Goal: Task Accomplishment & Management: Use online tool/utility

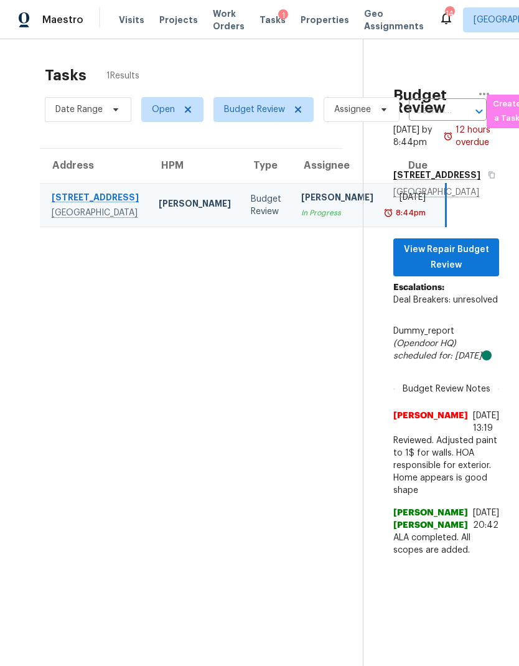
click at [301, 25] on span "Properties" at bounding box center [325, 20] width 49 height 12
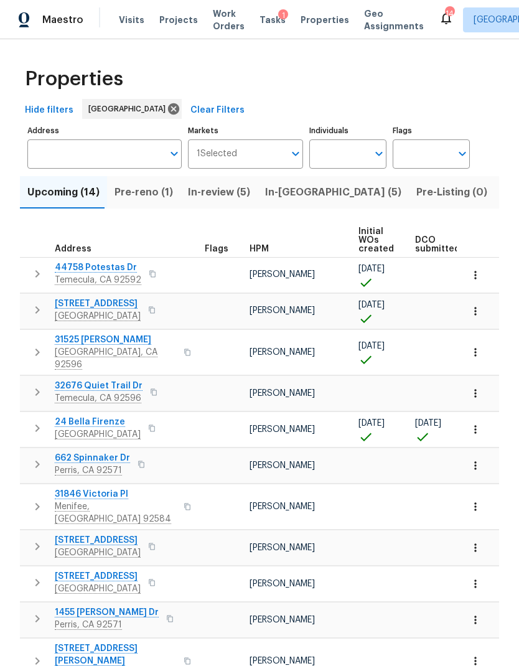
click at [49, 153] on input "Address" at bounding box center [95, 153] width 136 height 29
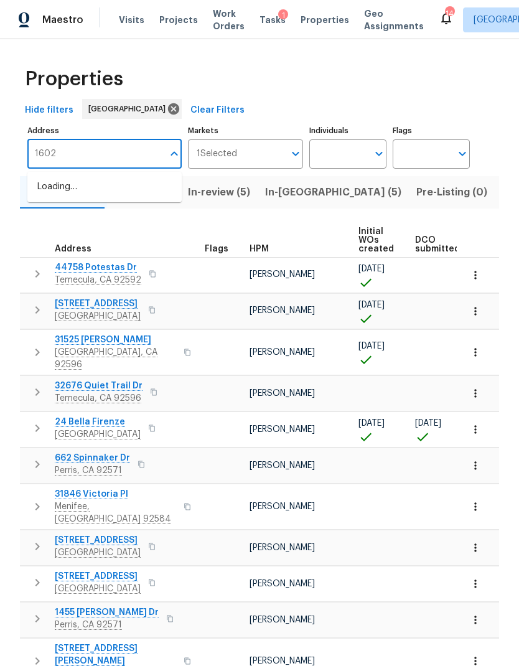
type input "16021"
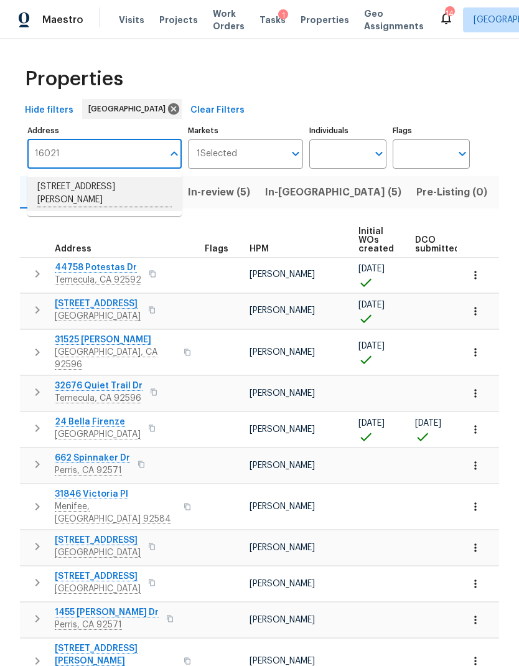
click at [78, 194] on li "[STREET_ADDRESS][PERSON_NAME]" at bounding box center [104, 194] width 154 height 34
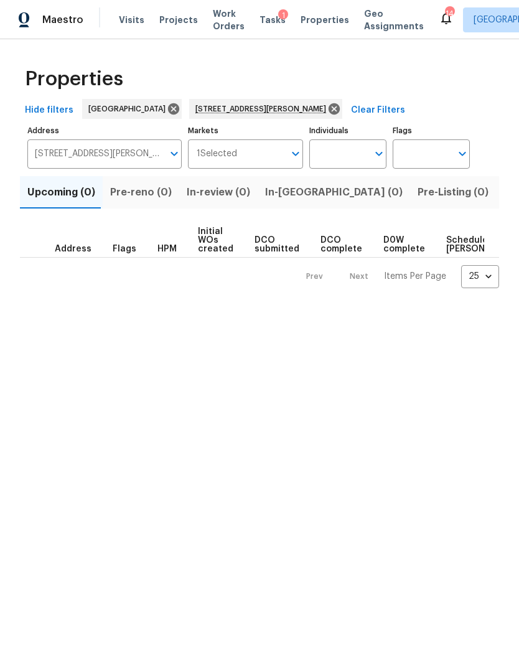
click at [271, 158] on input "Markets" at bounding box center [261, 153] width 48 height 29
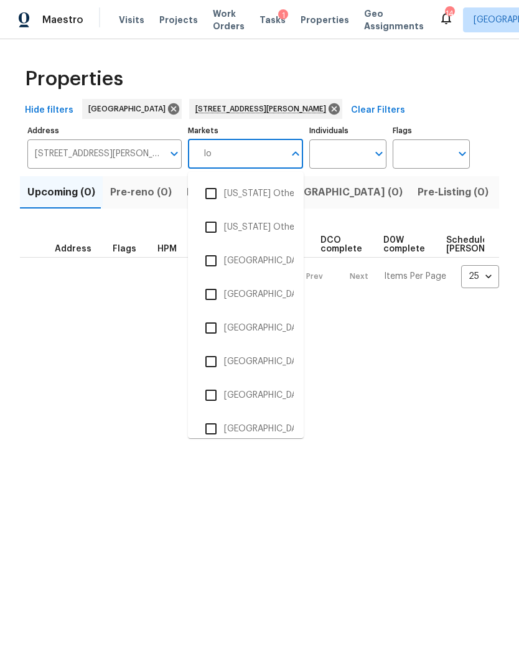
type input "los"
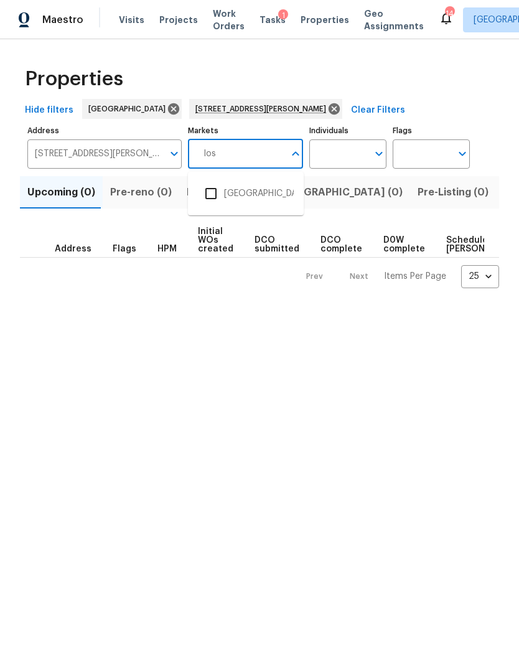
click at [213, 194] on input "checkbox" at bounding box center [211, 194] width 26 height 26
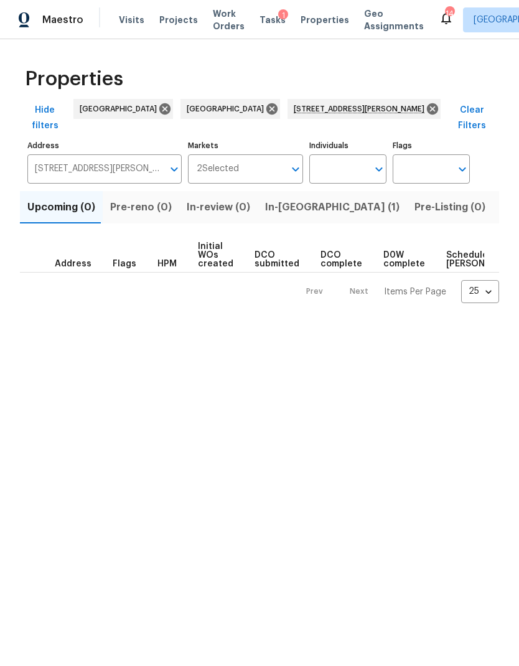
click at [282, 199] on span "In-reno (1)" at bounding box center [332, 207] width 135 height 17
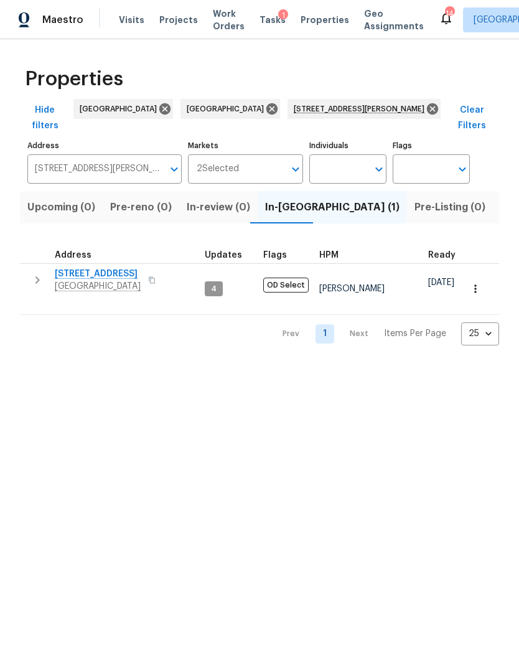
click at [74, 268] on span "16021 Augusta Dr" at bounding box center [98, 274] width 86 height 12
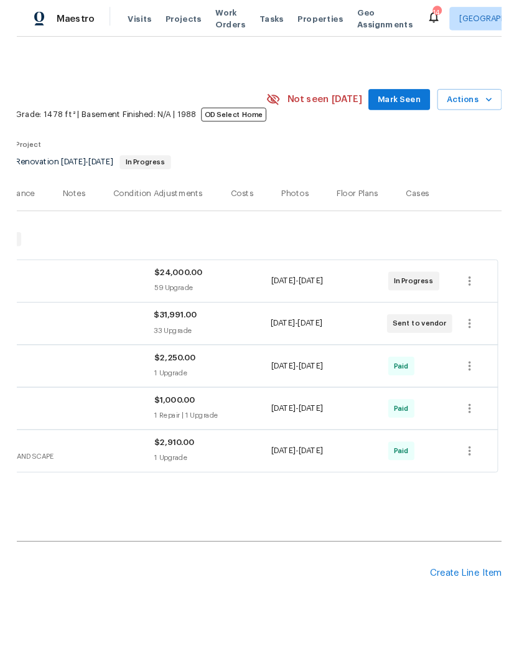
scroll to position [0, 184]
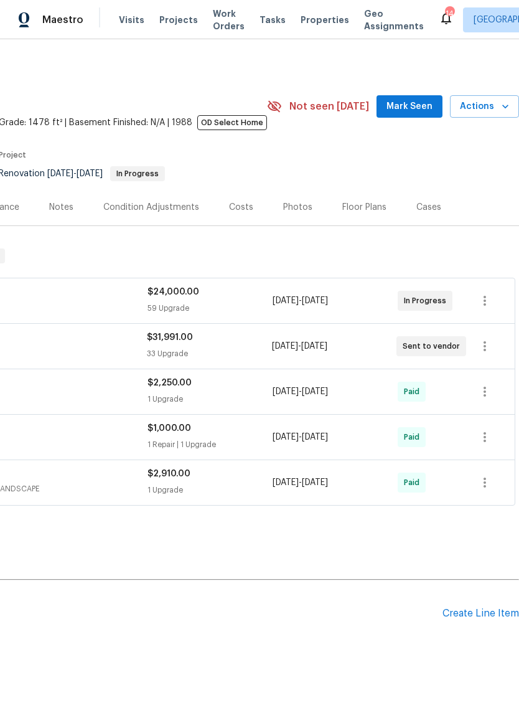
click at [480, 108] on span "Actions" at bounding box center [484, 107] width 49 height 16
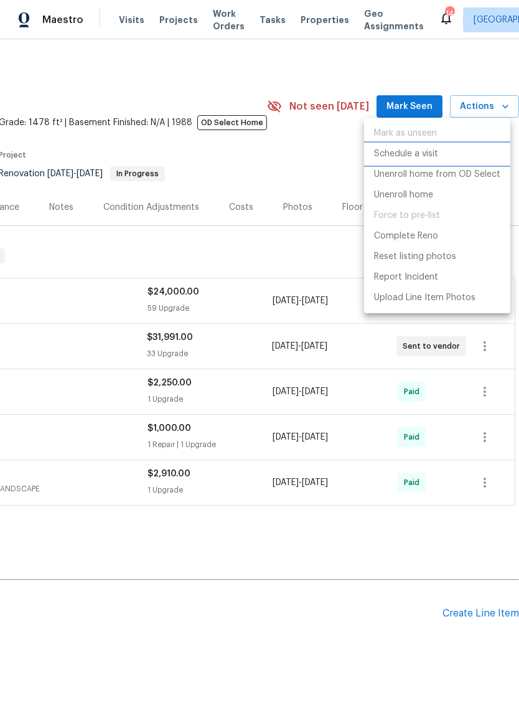
click at [423, 153] on p "Schedule a visit" at bounding box center [406, 154] width 64 height 13
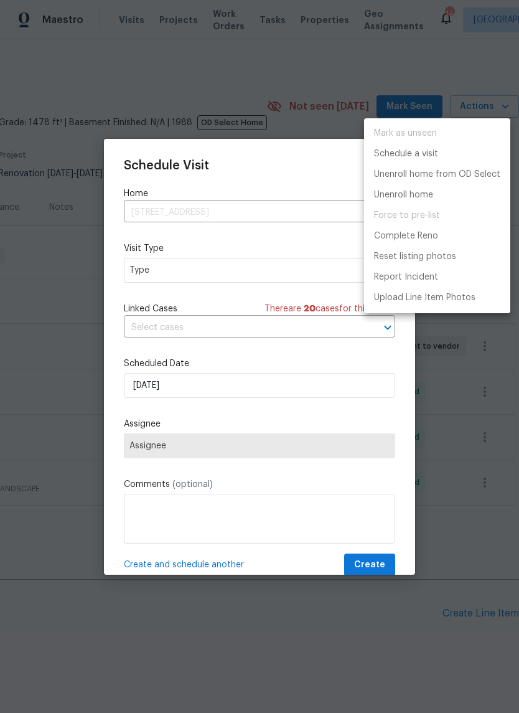
click at [263, 264] on div at bounding box center [259, 356] width 519 height 713
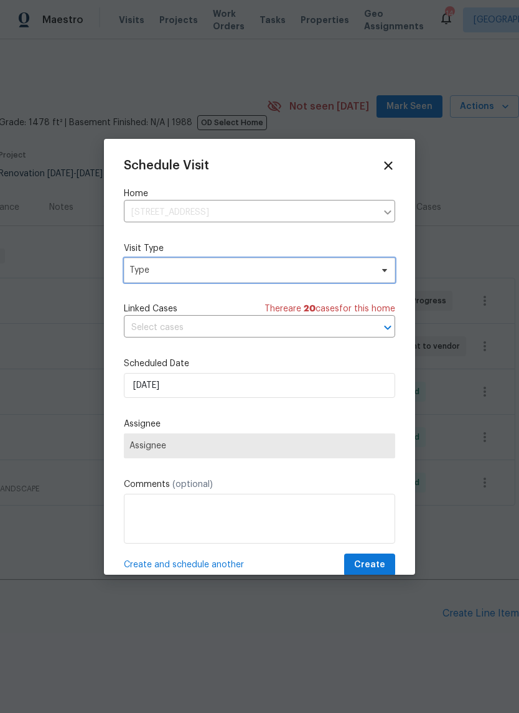
click at [268, 265] on span "Type" at bounding box center [251, 270] width 242 height 12
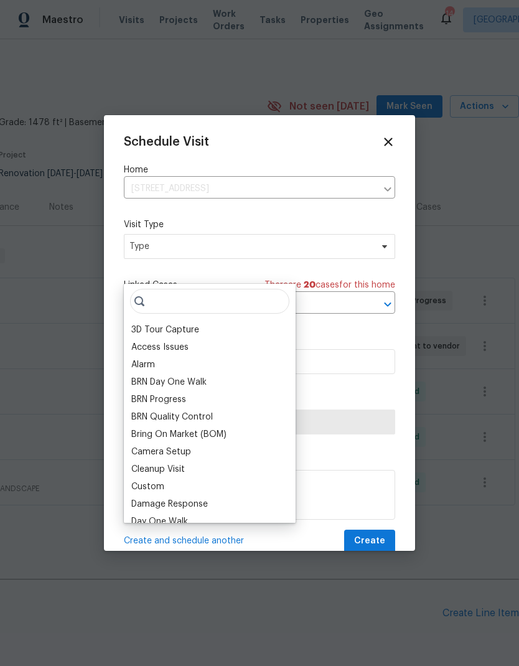
click at [289, 272] on div "Schedule Visit Home 16021 Augusta Dr, Chino Hills, CA 91709 ​ Visit Type Type L…" at bounding box center [259, 344] width 271 height 418
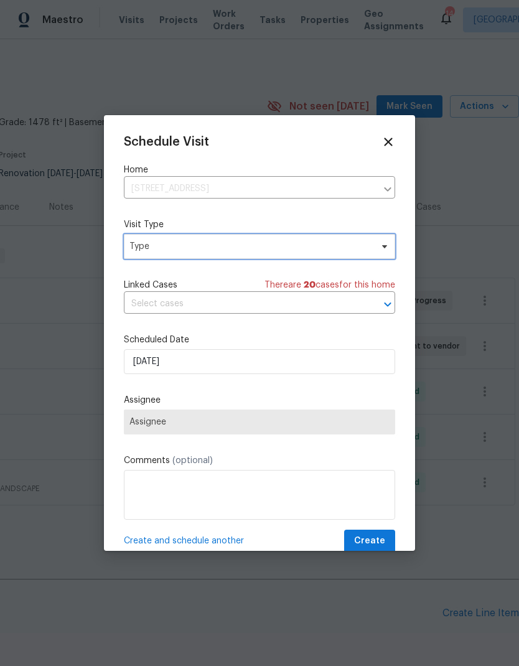
click at [311, 246] on span "Type" at bounding box center [251, 246] width 242 height 12
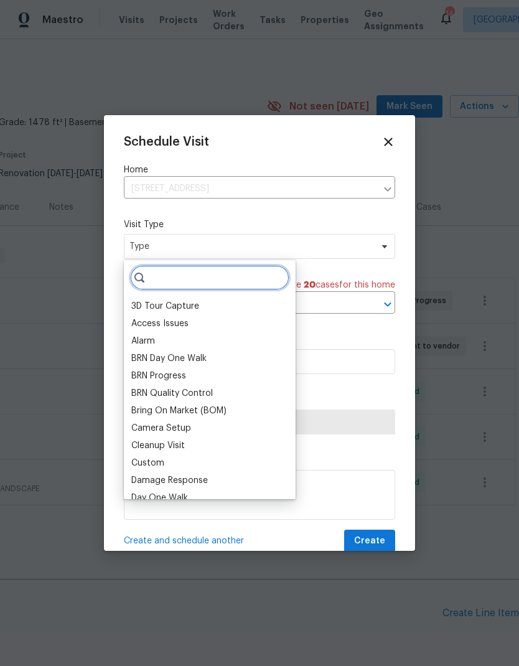
click at [179, 275] on input "search" at bounding box center [209, 277] width 159 height 25
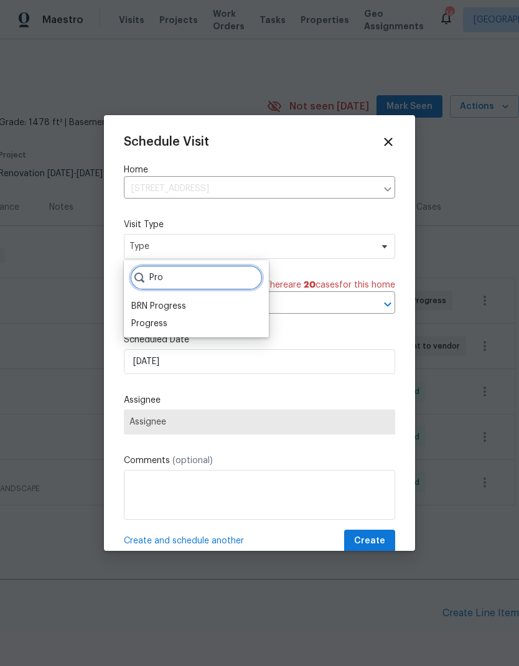
type input "Pro"
click at [154, 323] on div "Progress" at bounding box center [149, 324] width 36 height 12
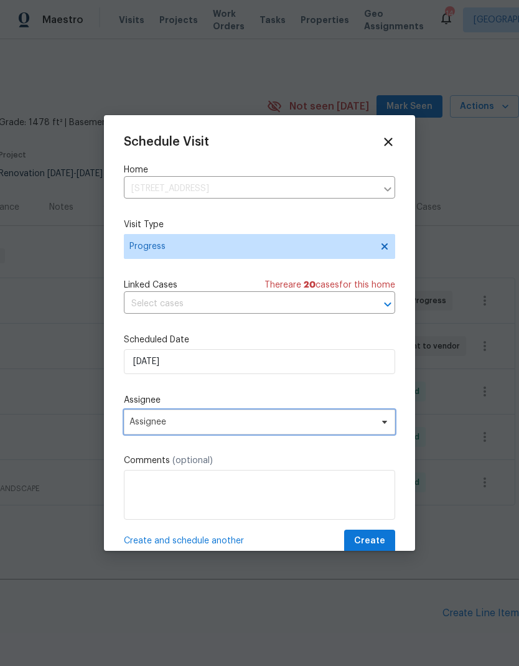
click at [158, 422] on span "Assignee" at bounding box center [252, 422] width 244 height 10
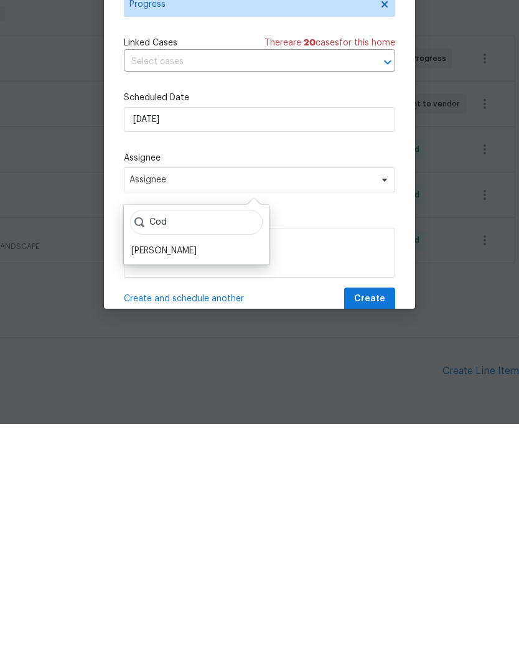
type input "Cod"
click at [163, 487] on div "[PERSON_NAME]" at bounding box center [163, 493] width 65 height 12
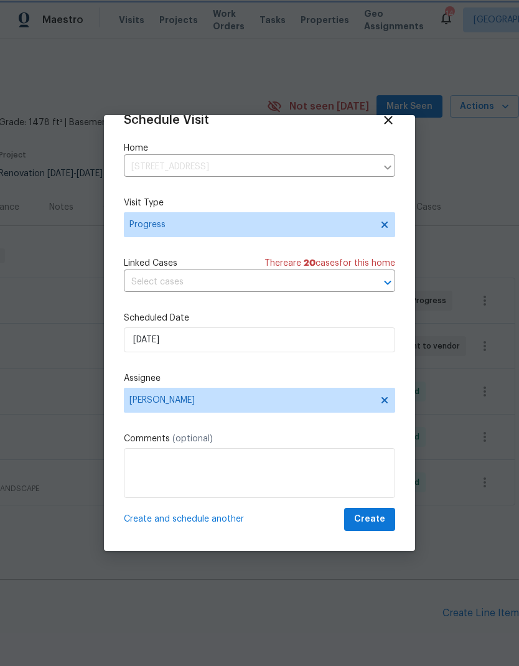
scroll to position [24, 0]
click at [372, 519] on span "Create" at bounding box center [369, 520] width 31 height 16
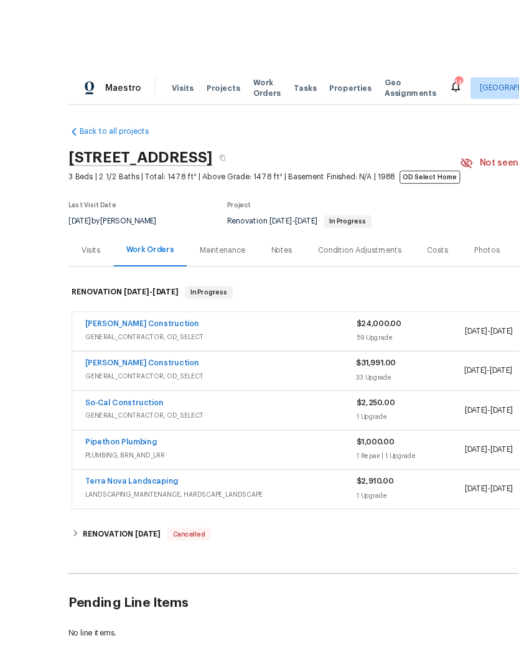
scroll to position [5, 0]
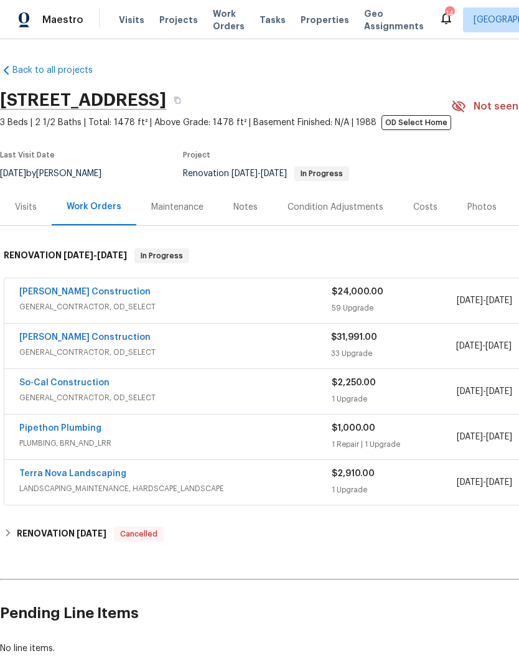
click at [265, 16] on span "Tasks" at bounding box center [273, 20] width 26 height 9
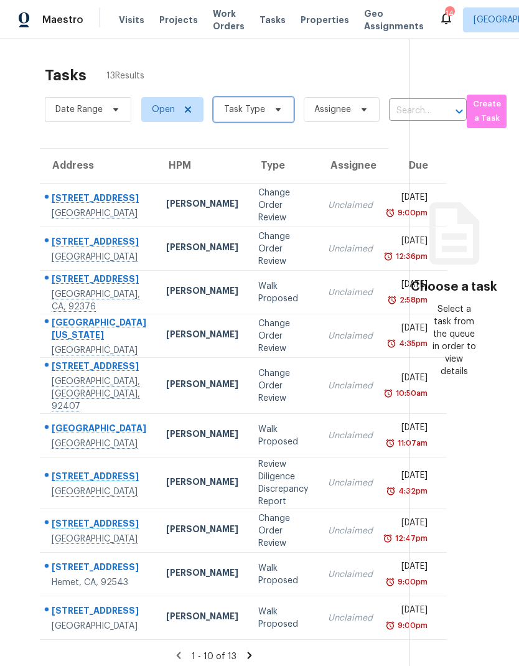
click at [253, 103] on span "Task Type" at bounding box center [244, 109] width 41 height 12
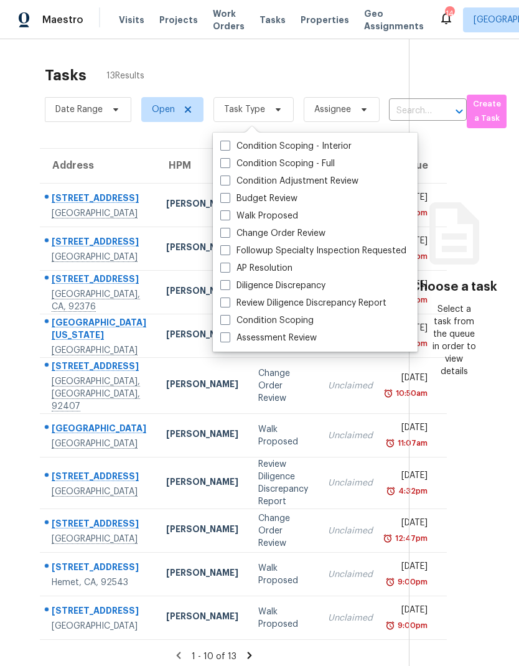
click at [222, 230] on span at bounding box center [225, 233] width 10 height 10
click at [222, 230] on input "Change Order Review" at bounding box center [224, 231] width 8 height 8
checkbox input "true"
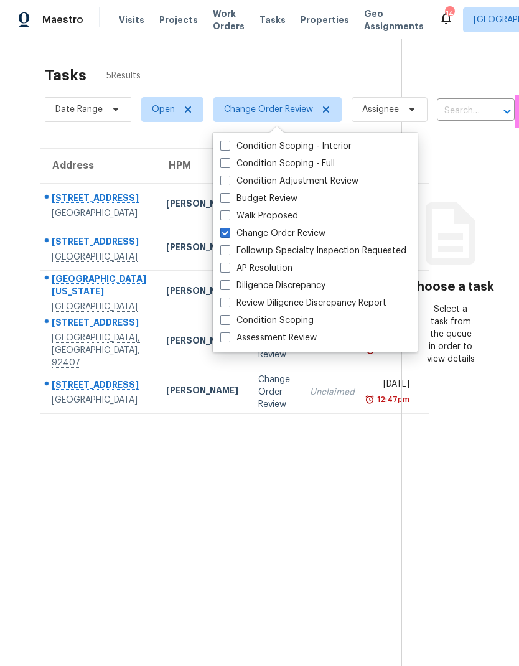
click at [179, 67] on div "Tasks 5 Results" at bounding box center [223, 75] width 357 height 32
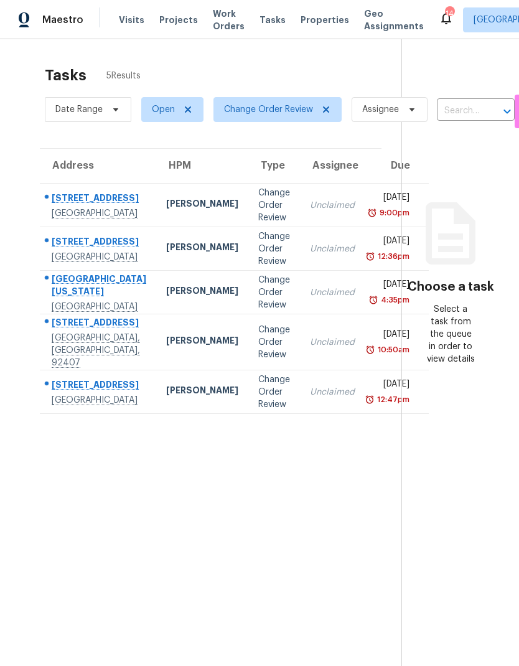
click at [258, 361] on div "Change Order Review" at bounding box center [274, 342] width 32 height 37
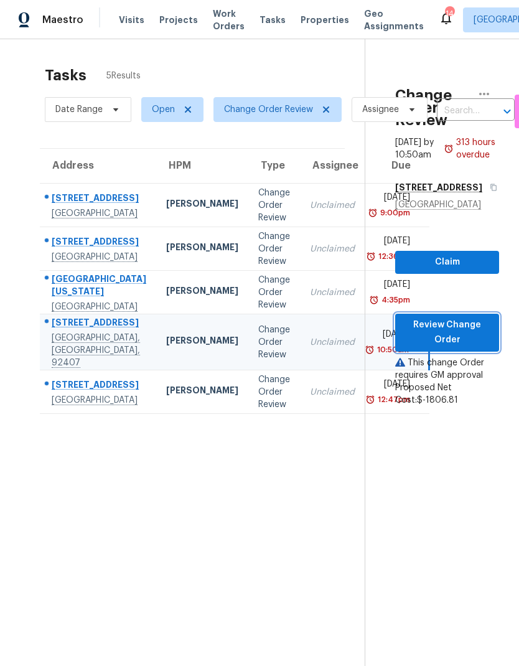
click at [469, 348] on span "Review Change Order" at bounding box center [447, 333] width 84 height 31
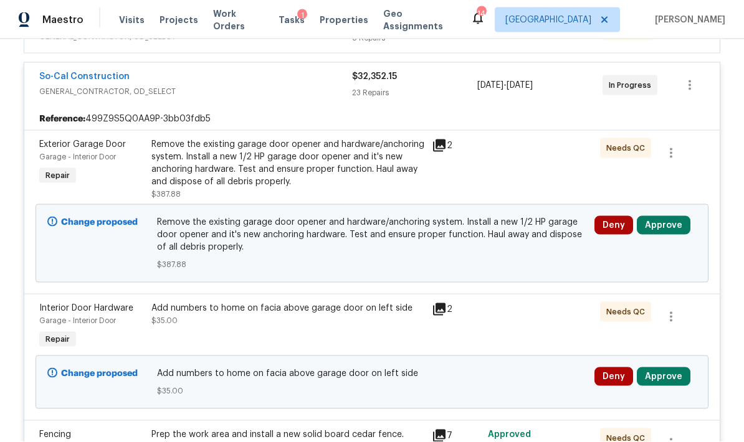
scroll to position [660, 0]
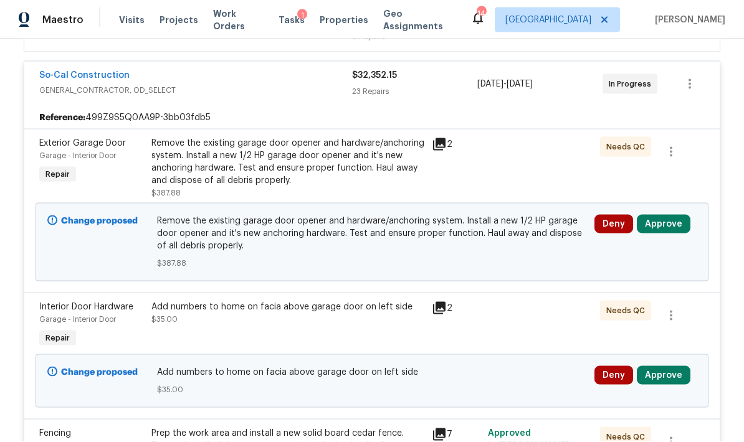
click at [519, 222] on button "Approve" at bounding box center [663, 224] width 54 height 19
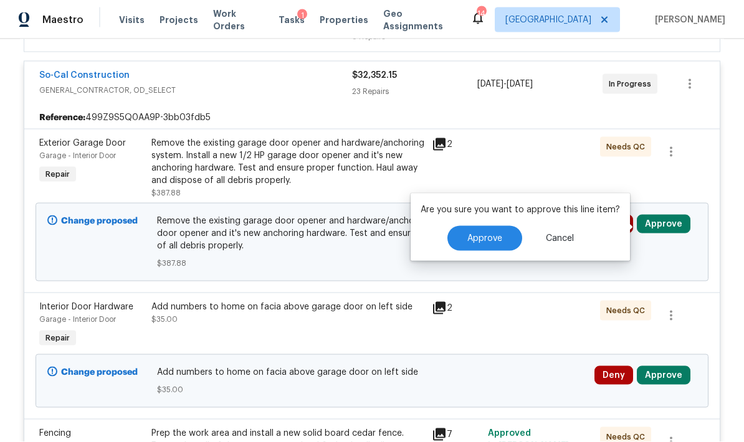
scroll to position [9, 0]
click at [492, 234] on span "Approve" at bounding box center [484, 238] width 35 height 9
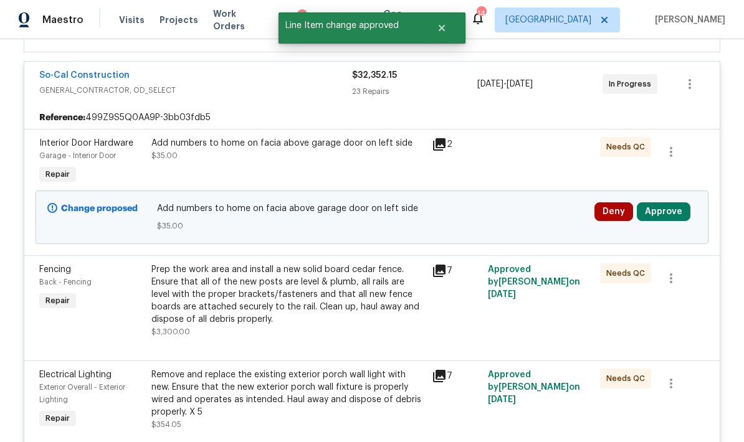
click at [519, 202] on button "Approve" at bounding box center [663, 211] width 54 height 19
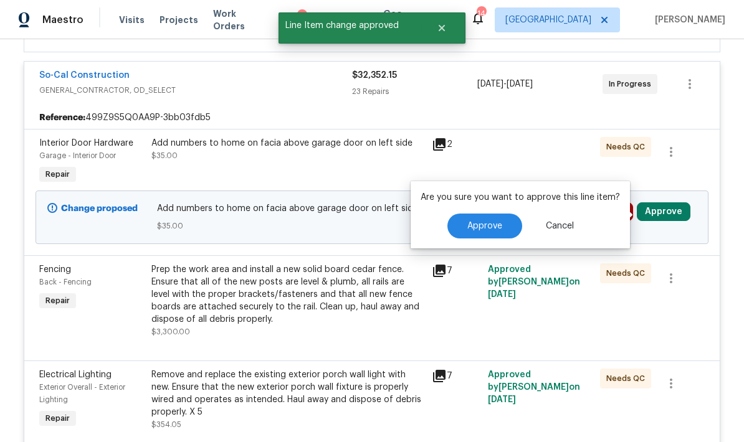
click at [502, 214] on button "Approve" at bounding box center [484, 226] width 75 height 25
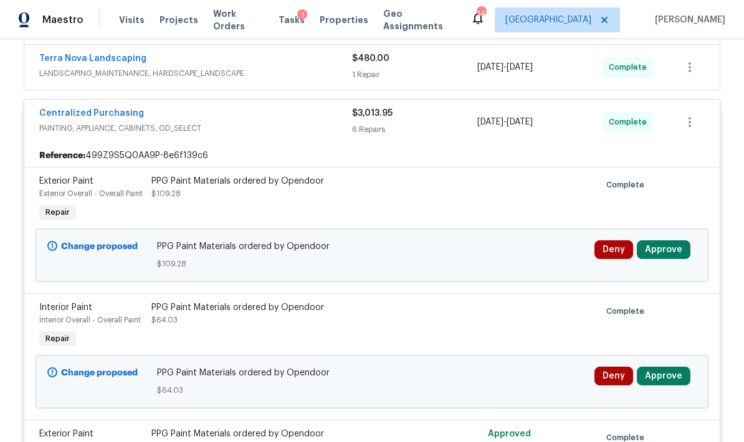
scroll to position [3336, 0]
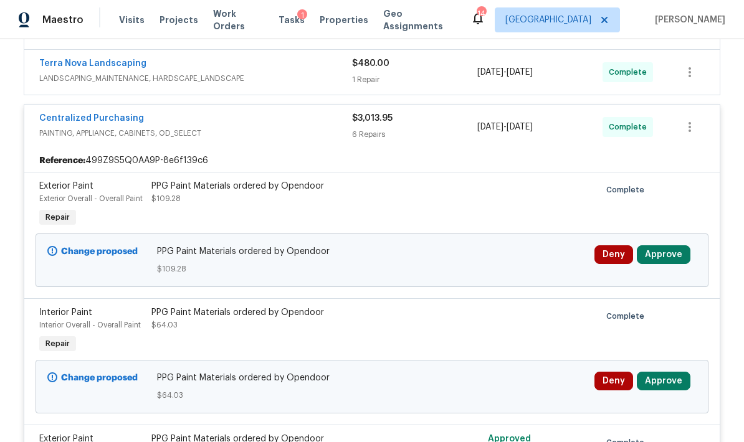
click at [519, 264] on button "Approve" at bounding box center [663, 254] width 54 height 19
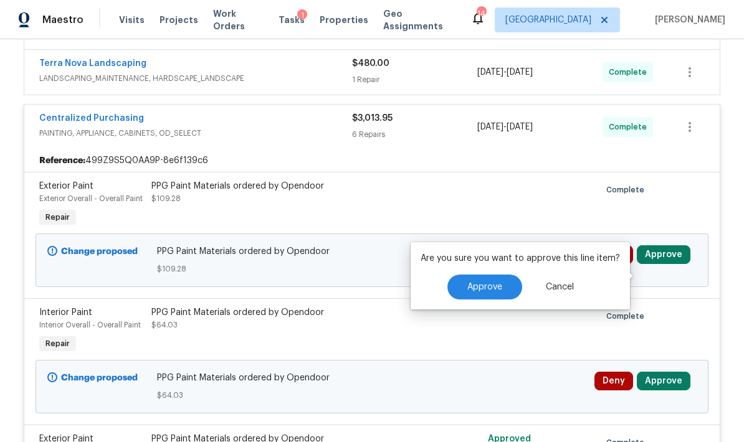
click at [499, 283] on span "Approve" at bounding box center [484, 287] width 35 height 9
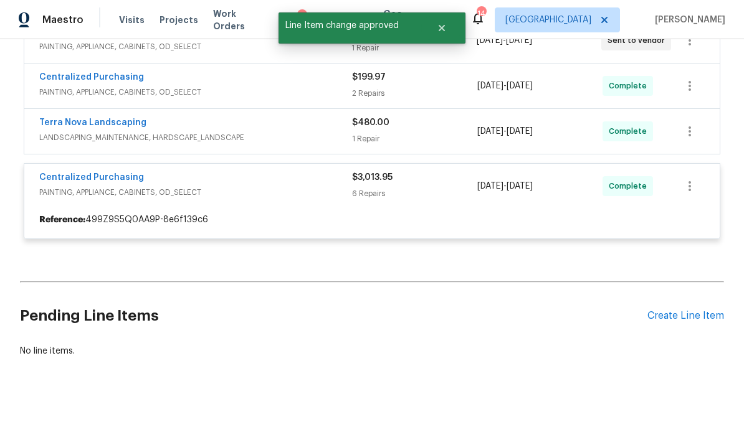
scroll to position [3247, 0]
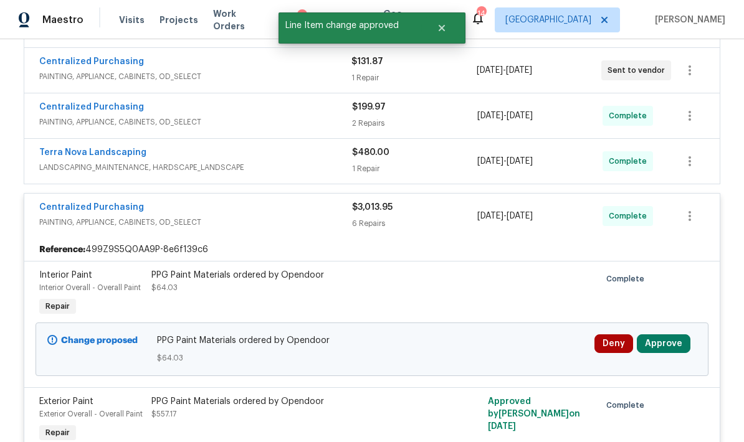
click at [519, 353] on button "Approve" at bounding box center [663, 343] width 54 height 19
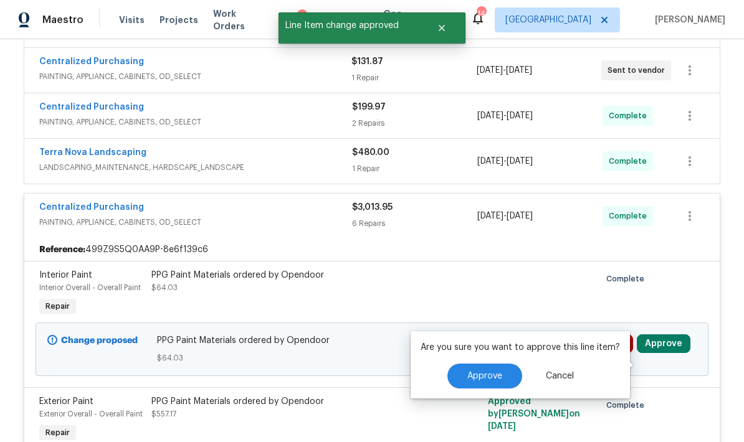
click at [510, 367] on button "Approve" at bounding box center [484, 376] width 75 height 25
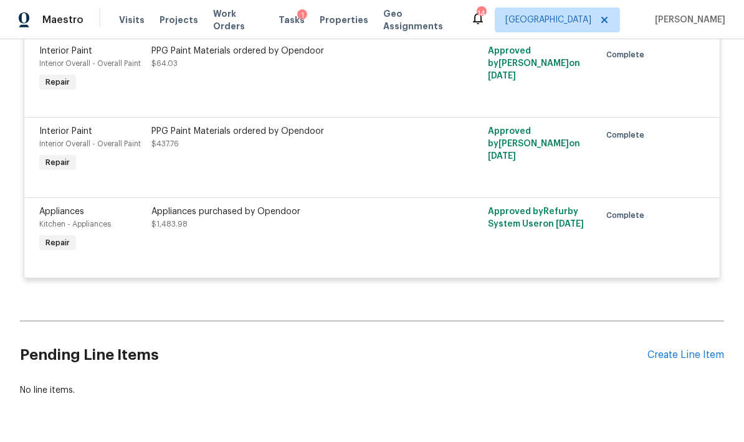
scroll to position [3711, 0]
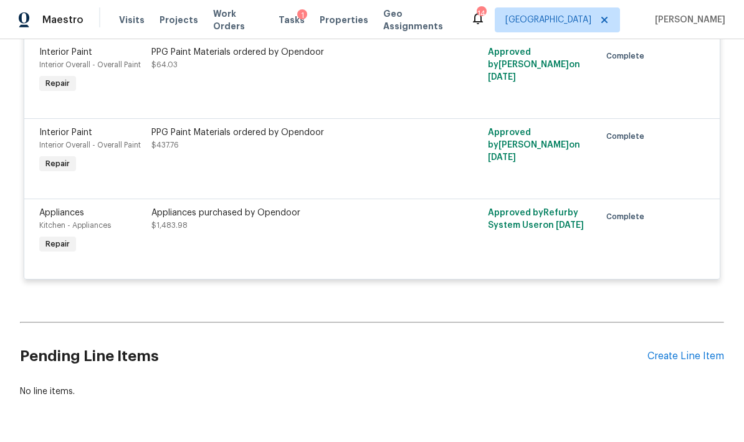
click at [159, 248] on div "Appliances purchased by Opendoor $1,483.98" at bounding box center [288, 231] width 280 height 57
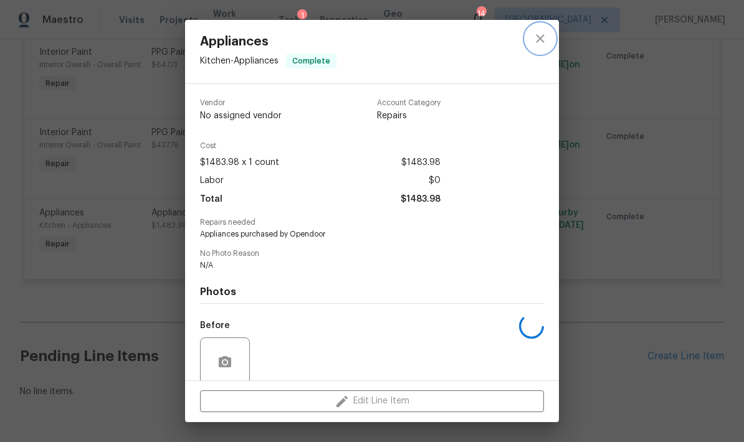
click at [519, 40] on icon "close" at bounding box center [539, 38] width 15 height 15
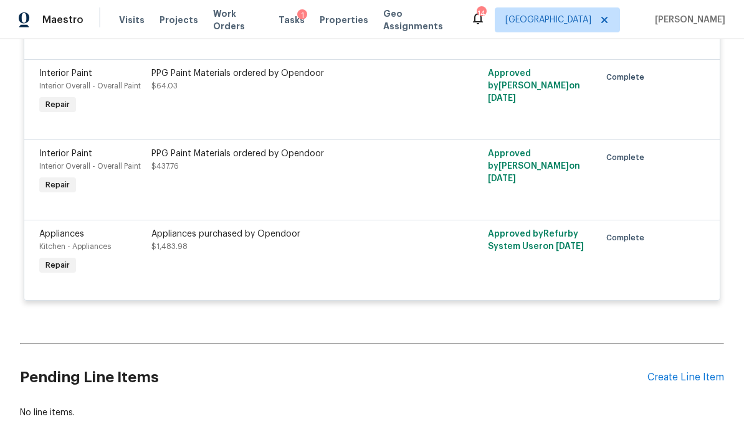
scroll to position [3691, 0]
click at [50, 240] on div "Appliances" at bounding box center [91, 233] width 105 height 12
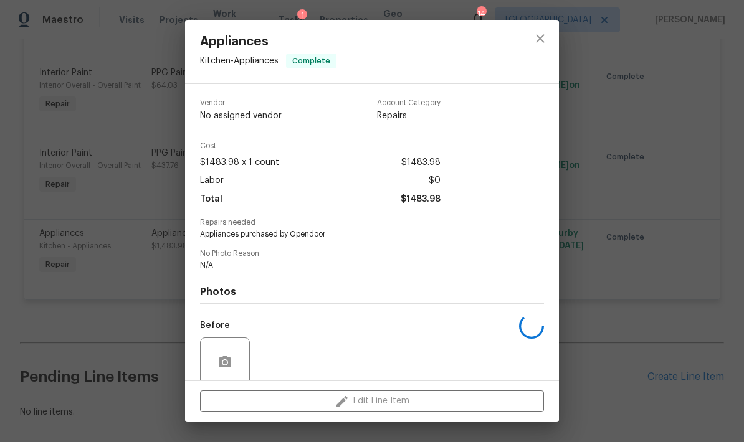
click at [519, 39] on icon "close" at bounding box center [539, 38] width 15 height 15
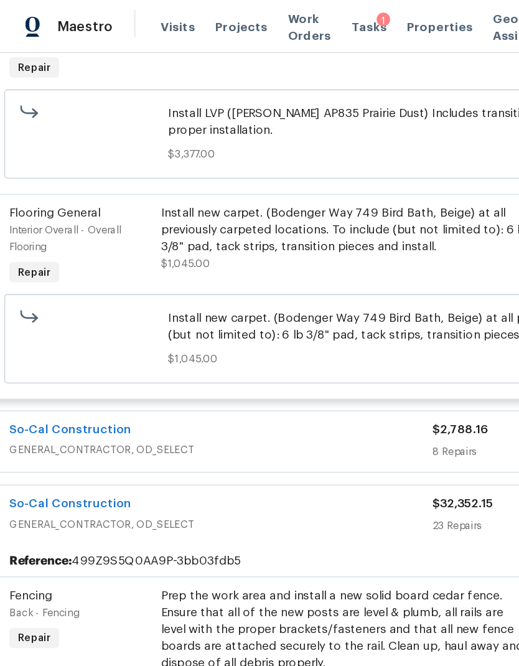
scroll to position [366, 2]
